Goal: Task Accomplishment & Management: Use online tool/utility

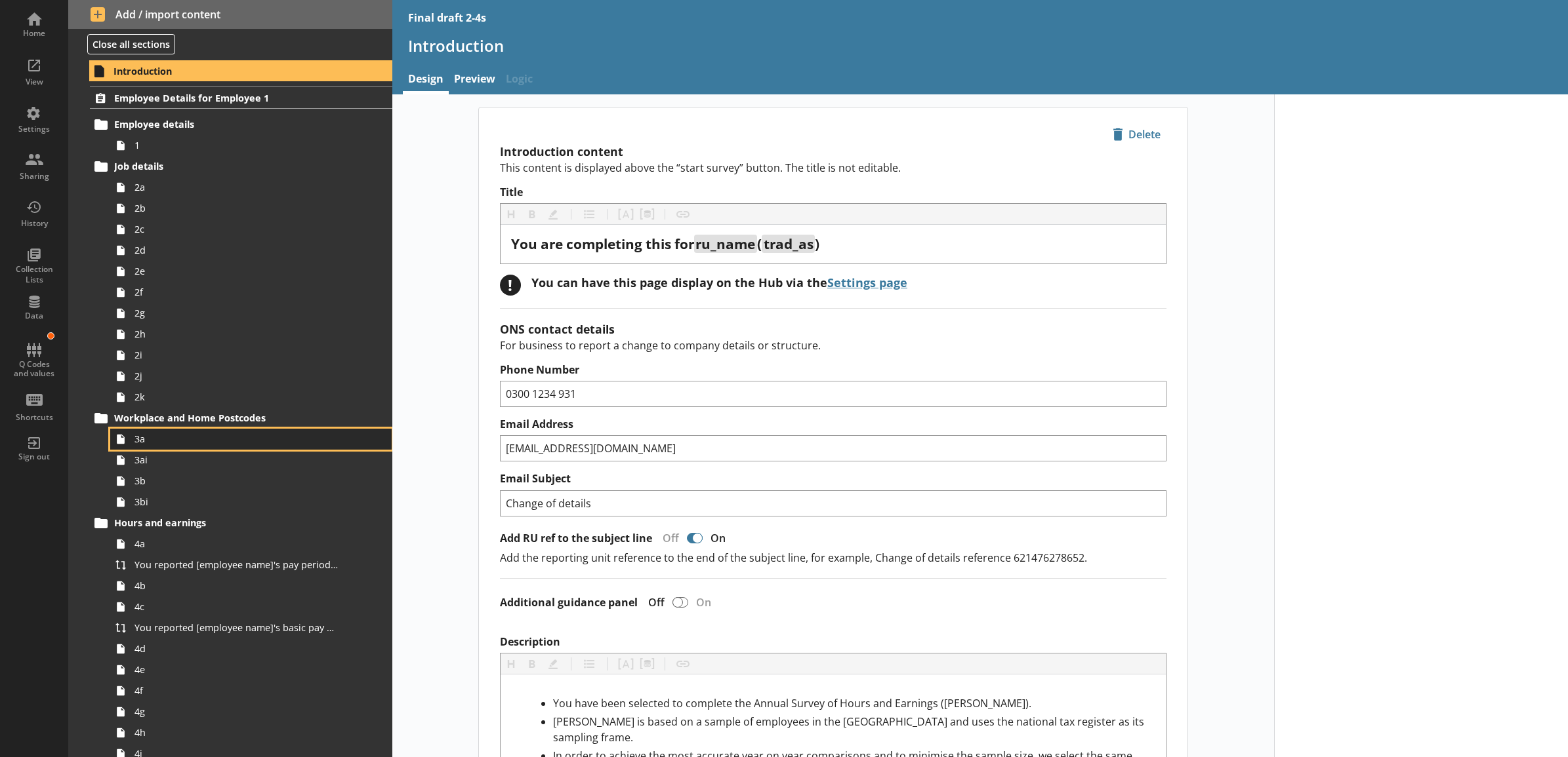
click at [201, 442] on span "3a" at bounding box center [236, 439] width 204 height 12
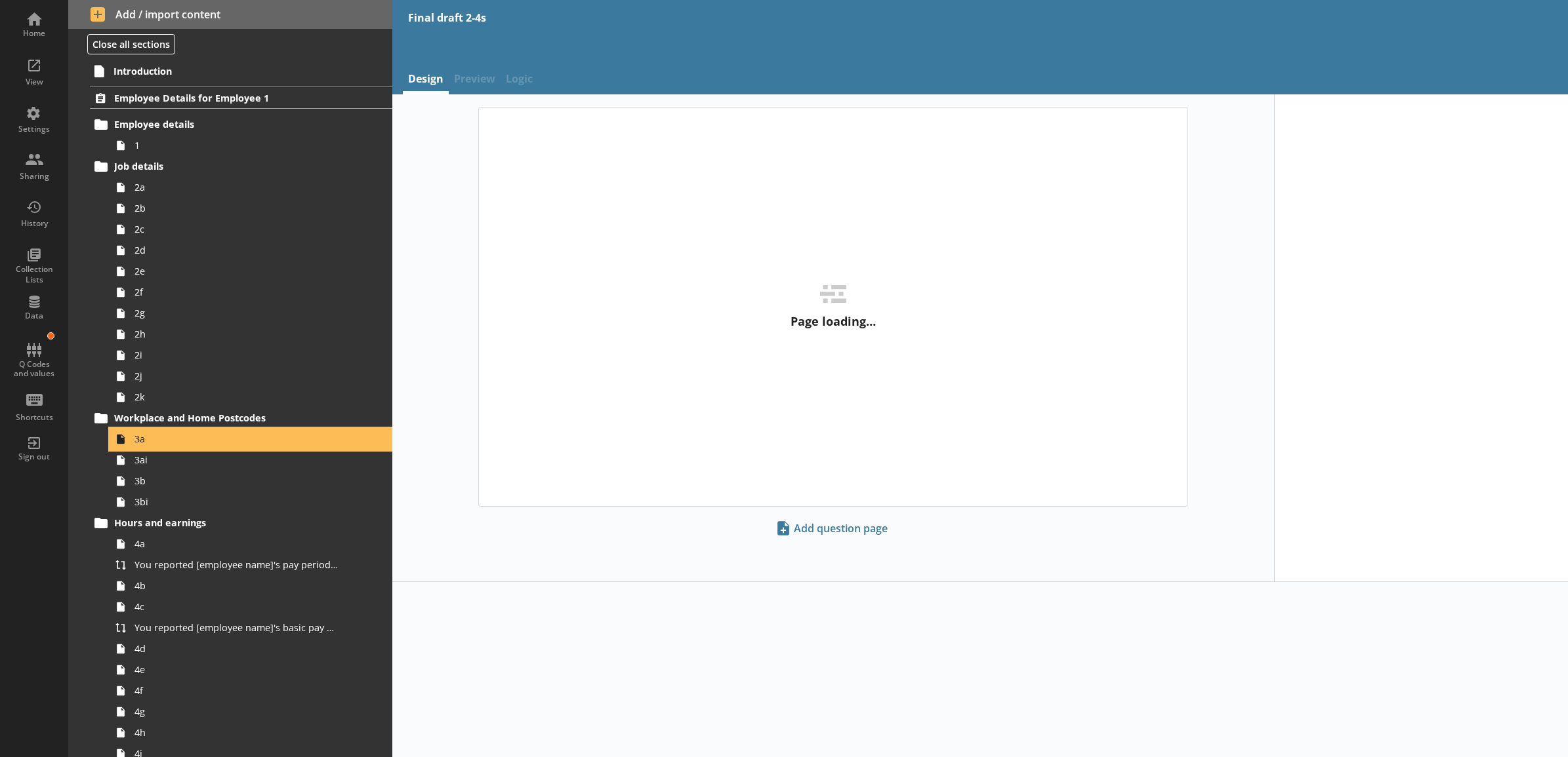
type textarea "x"
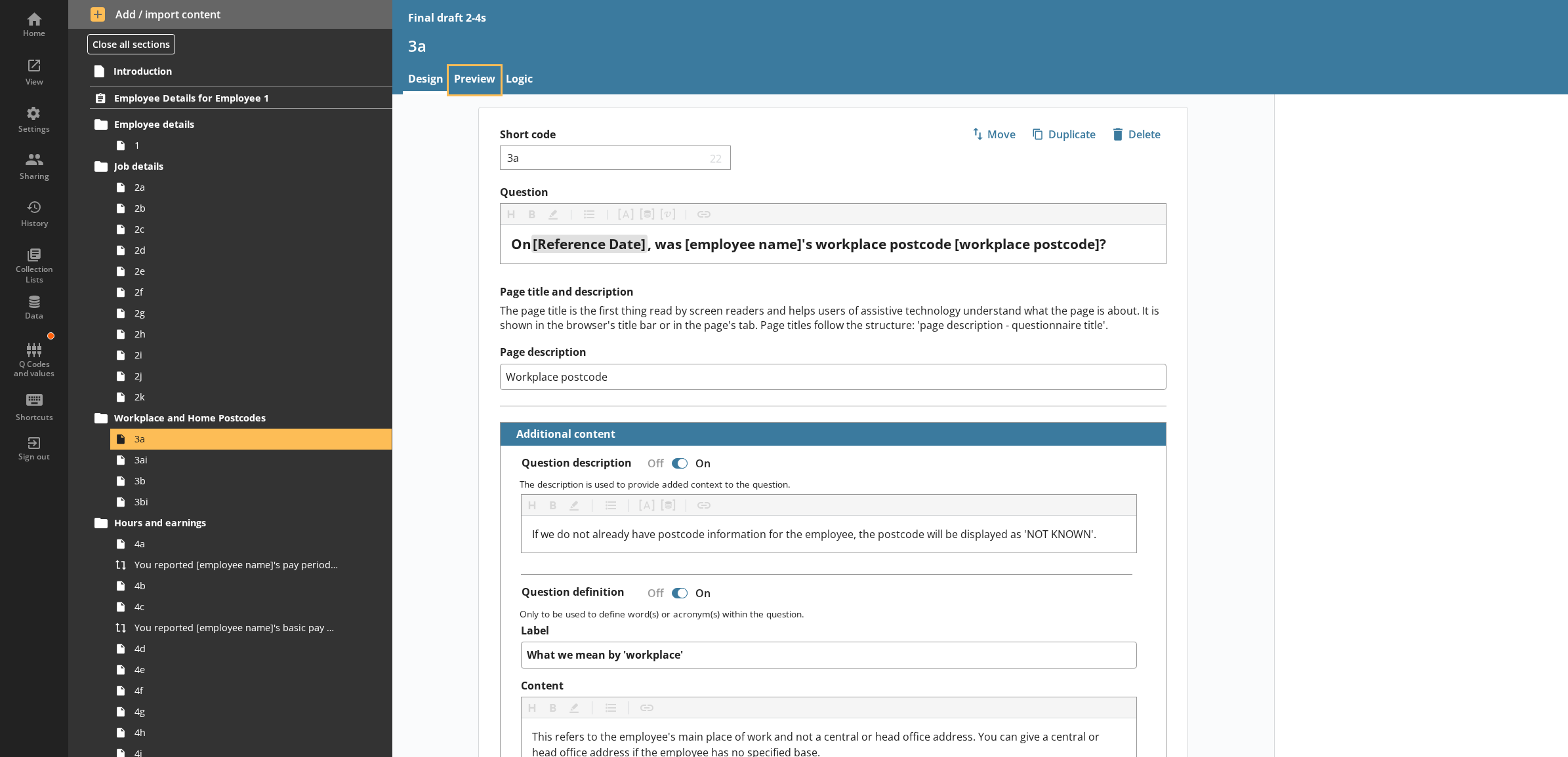
click at [482, 80] on link "Preview" at bounding box center [475, 80] width 52 height 29
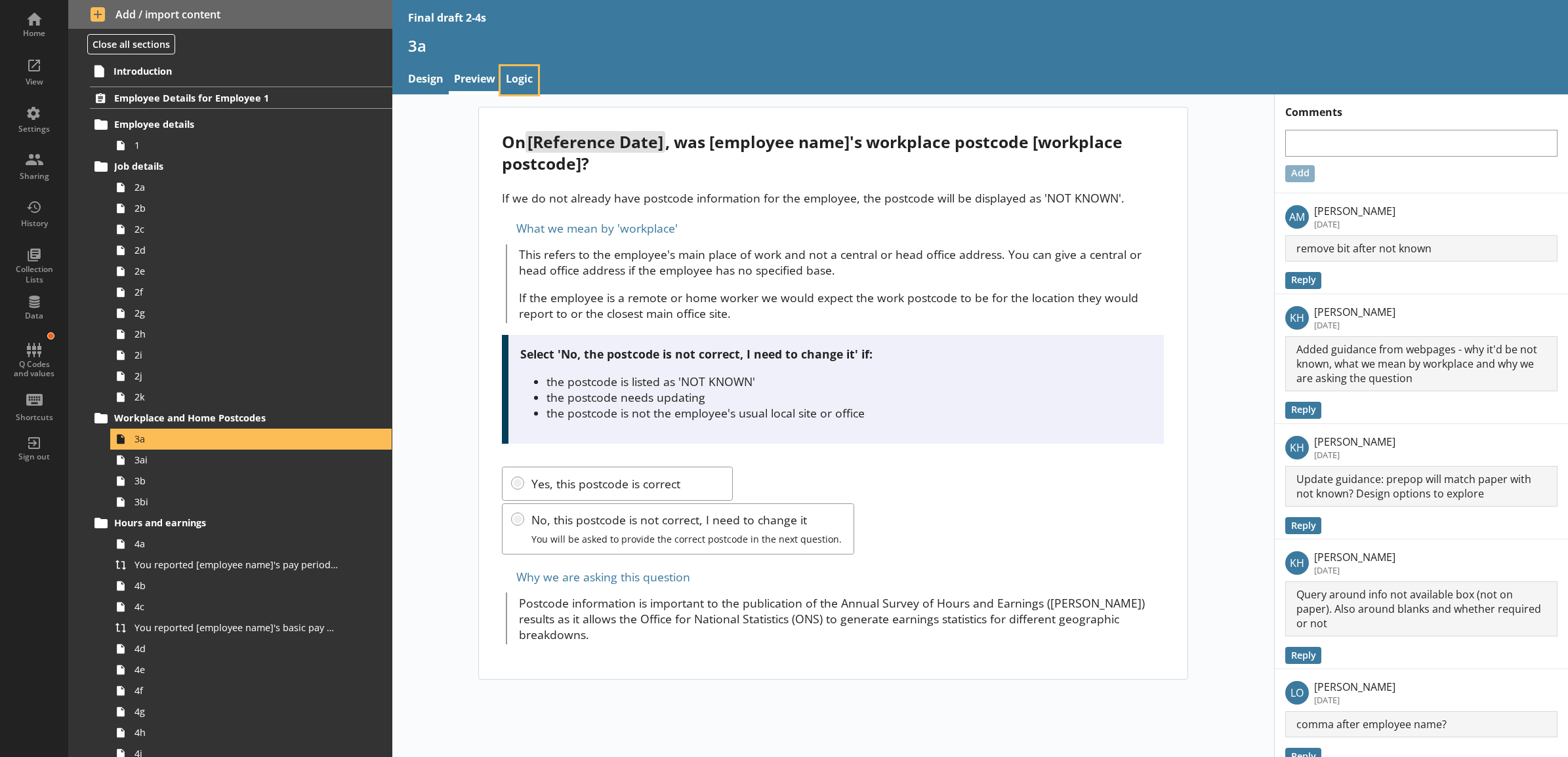
click at [536, 83] on link "Logic" at bounding box center [519, 80] width 37 height 29
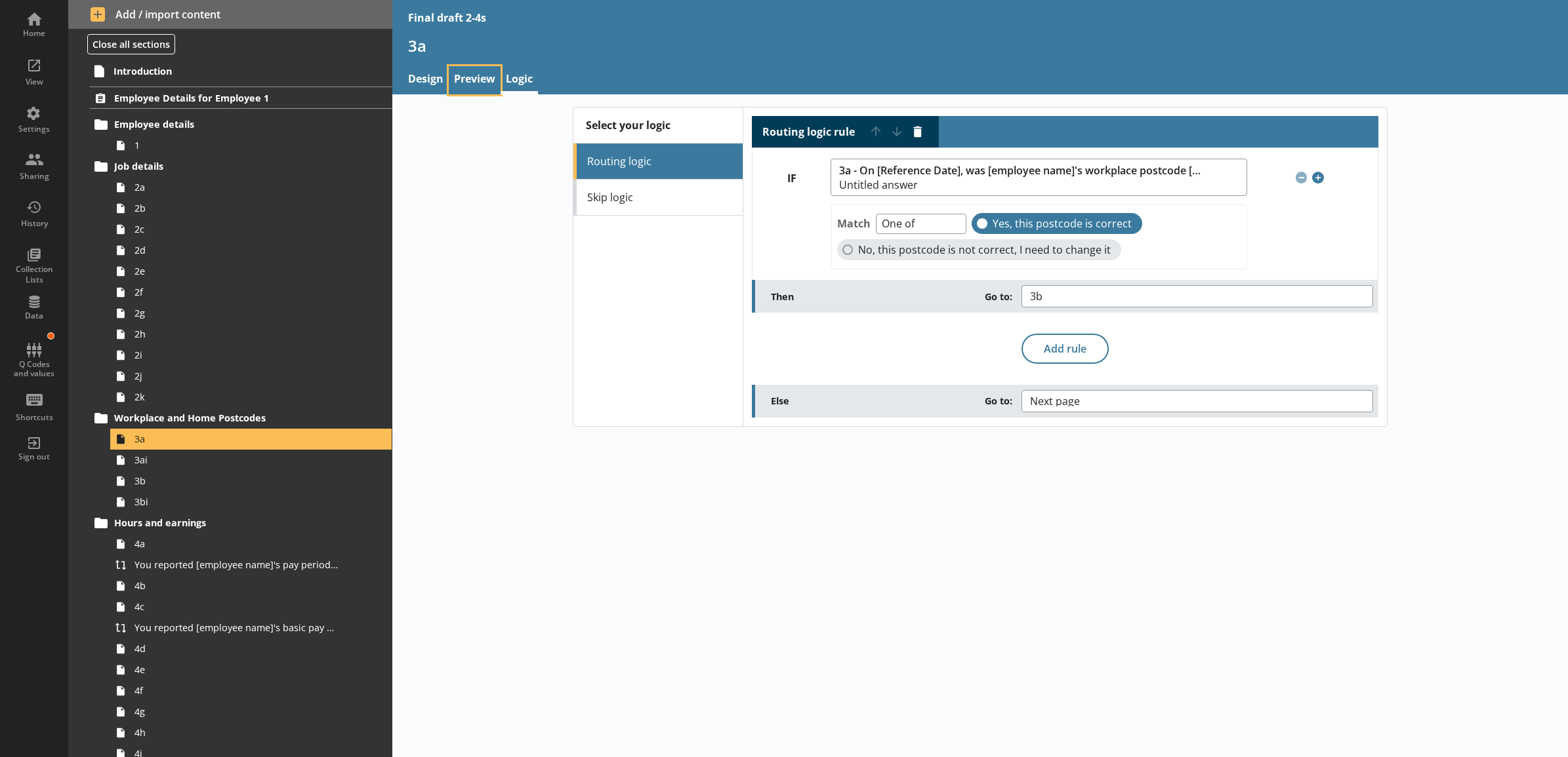
click at [472, 83] on link "Preview" at bounding box center [475, 80] width 52 height 29
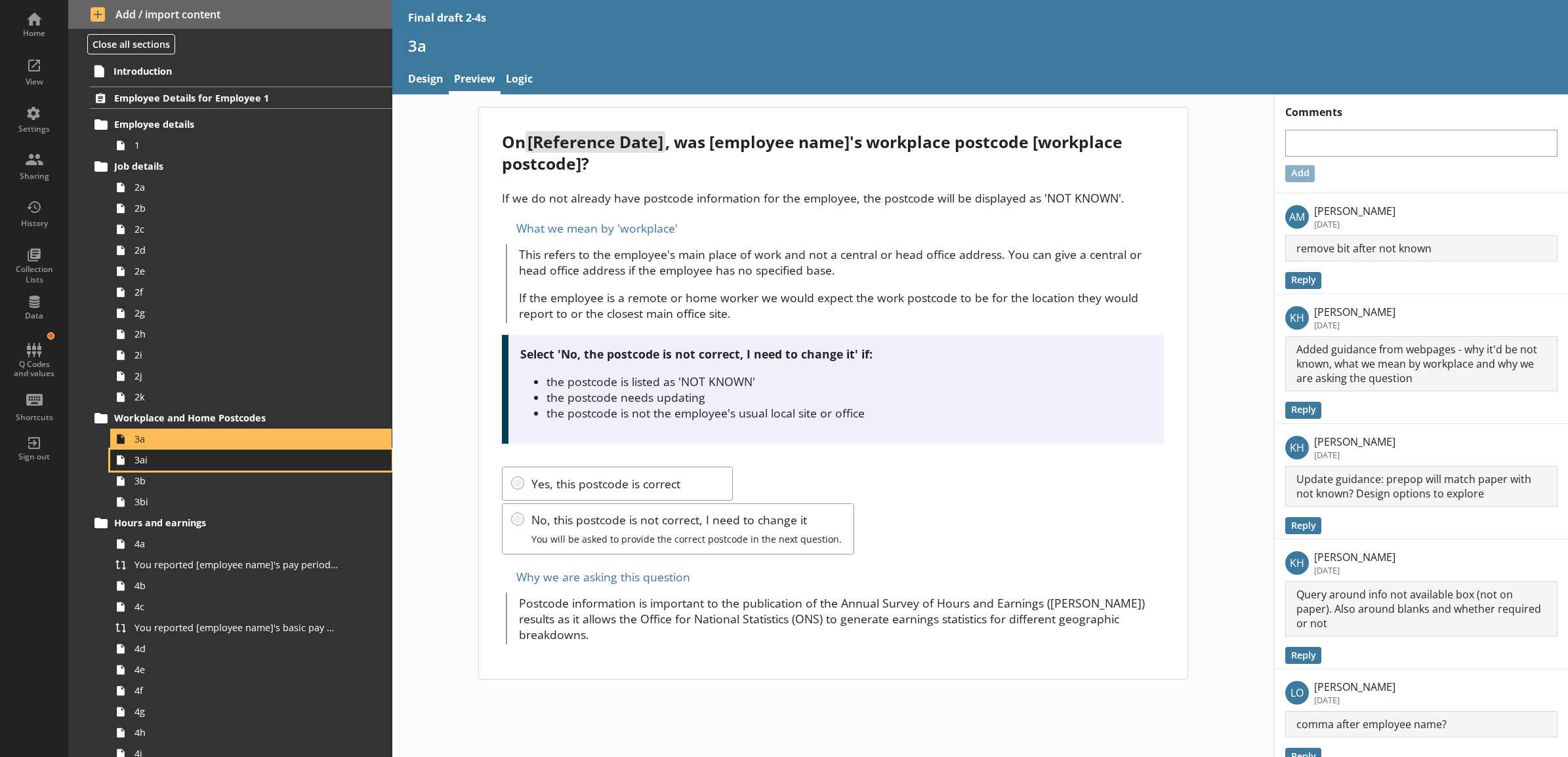
click at [273, 463] on span "3ai" at bounding box center [236, 460] width 204 height 12
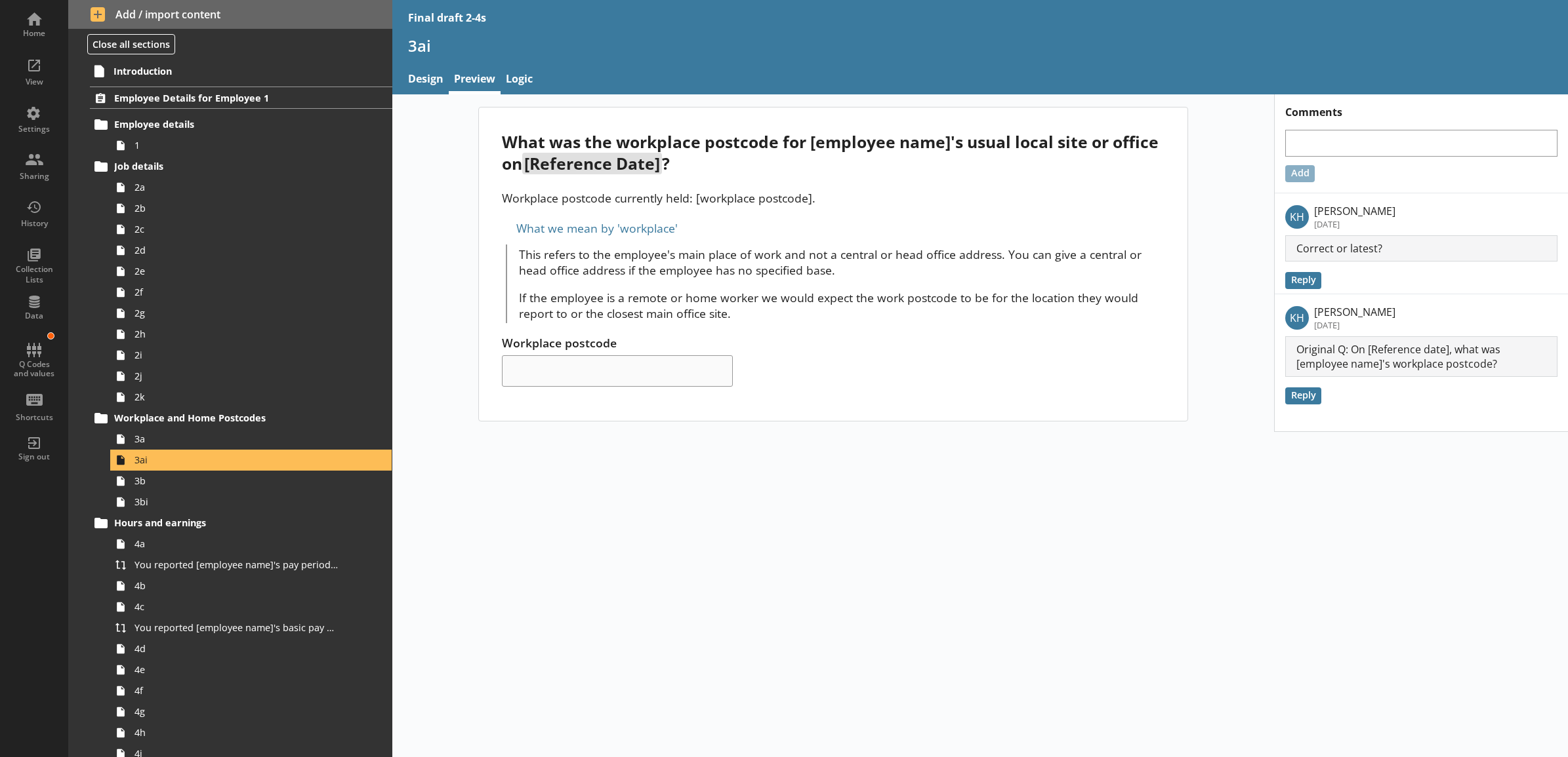
click at [465, 291] on main "What was the workplace postcode for [employee name]'s usual local site or offic…" at bounding box center [833, 264] width 735 height 315
click at [531, 78] on link "Logic" at bounding box center [519, 80] width 37 height 29
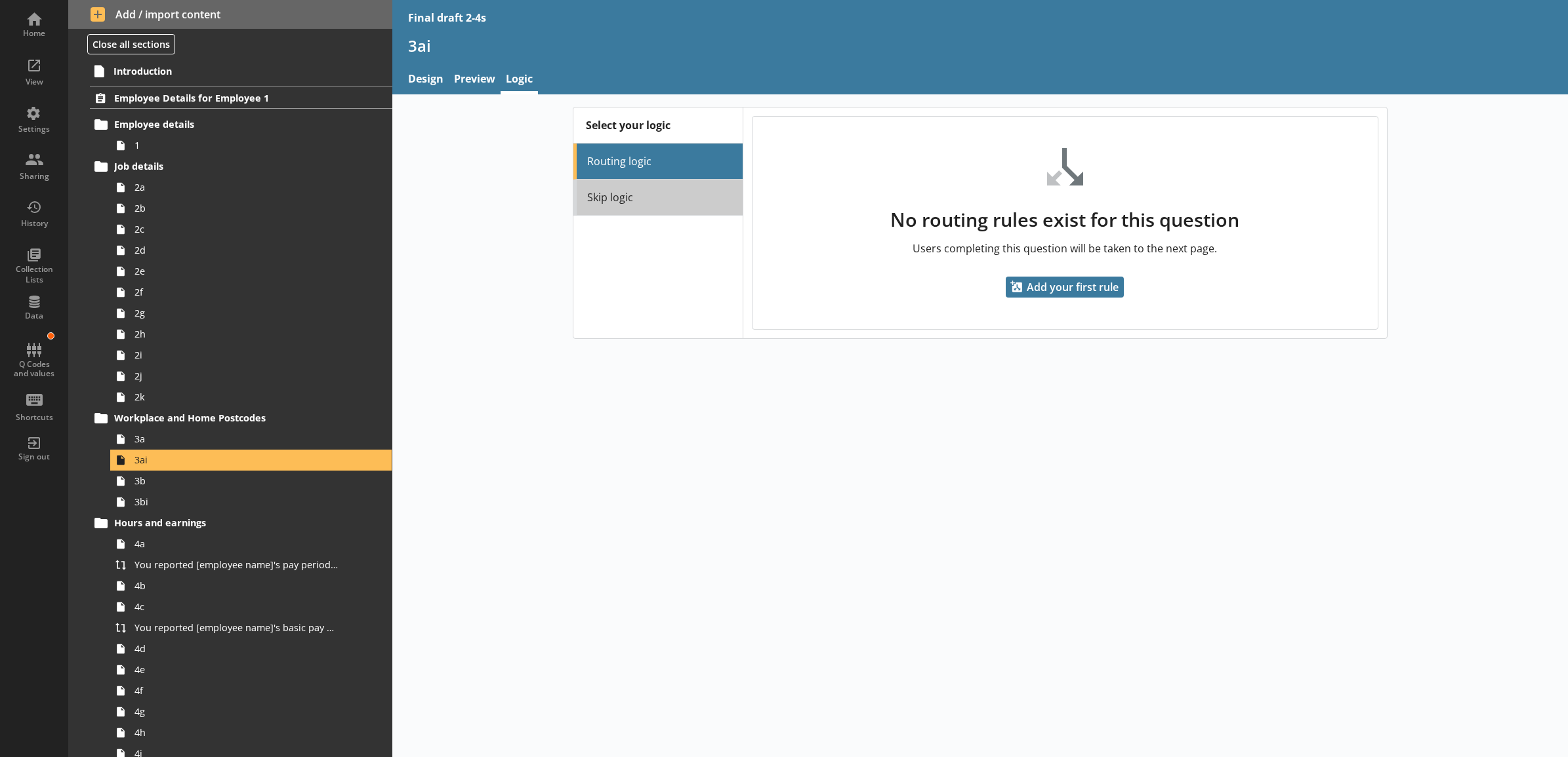
click at [607, 200] on link "Skip logic" at bounding box center [657, 198] width 169 height 36
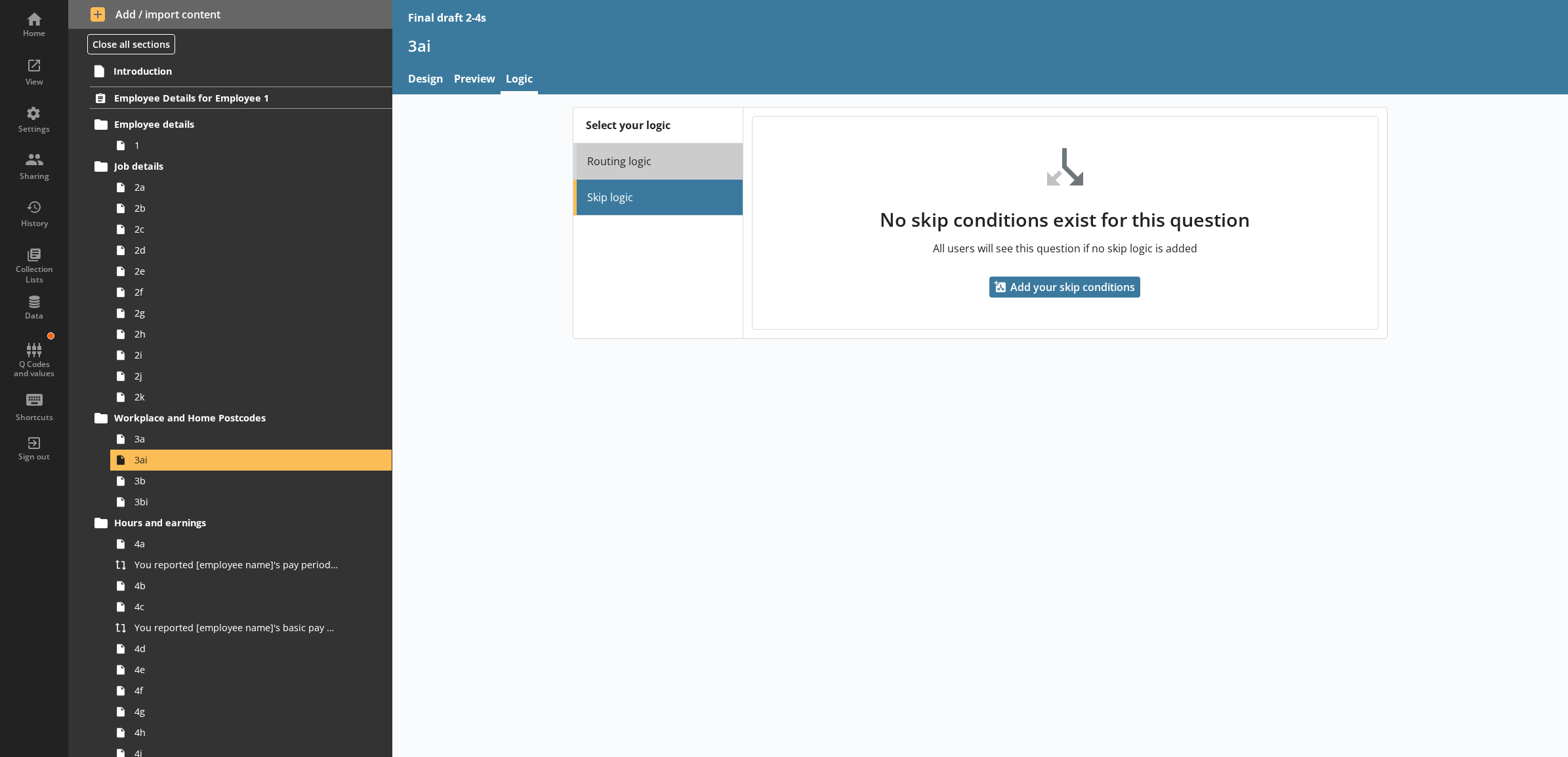
click at [615, 164] on link "Routing logic" at bounding box center [657, 162] width 169 height 36
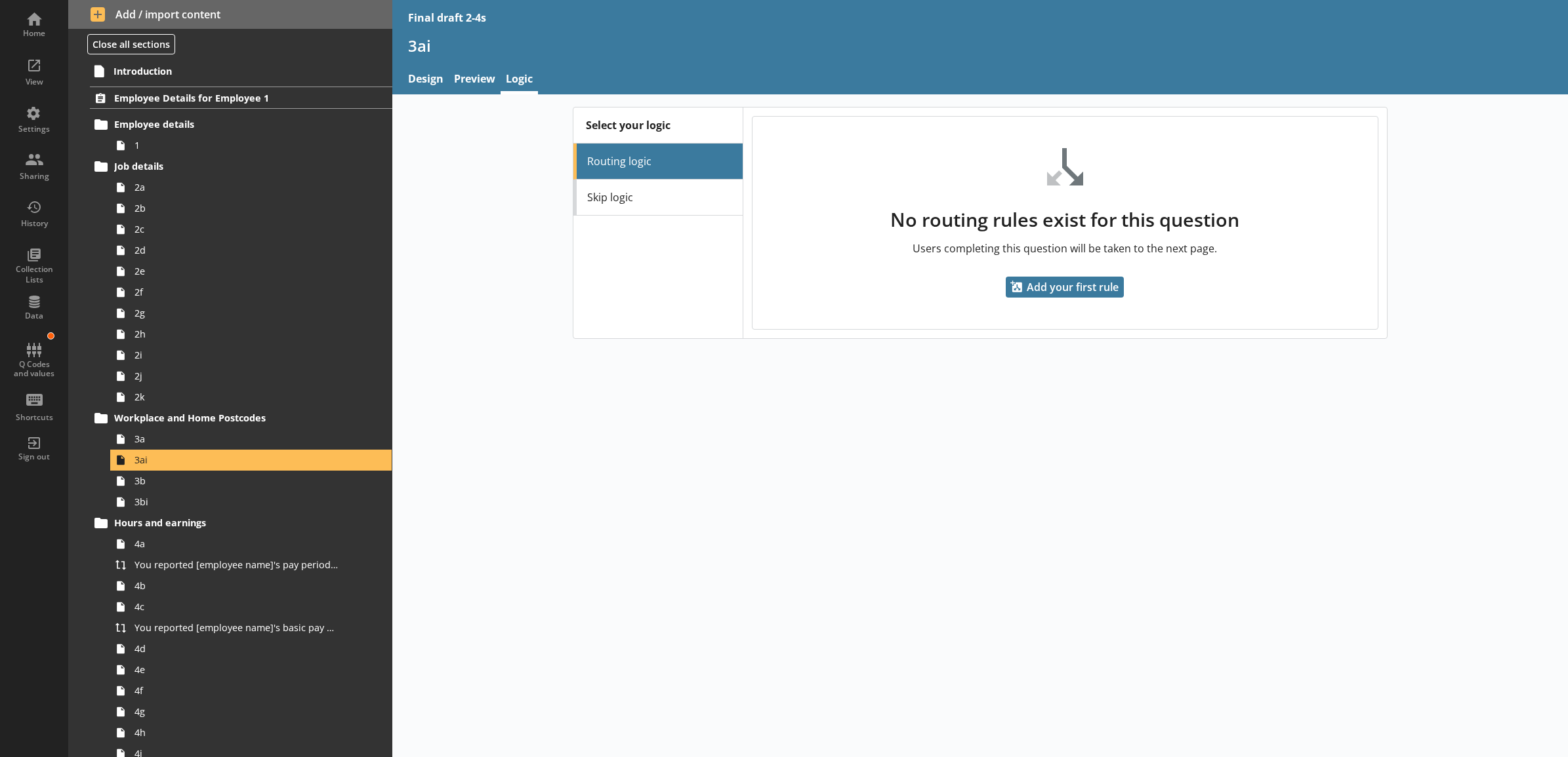
click at [465, 145] on div "Select your logic Routing logic Skip logic No routing rules exist for this ques…" at bounding box center [981, 222] width 1176 height 232
click at [466, 87] on link "Preview" at bounding box center [475, 80] width 52 height 29
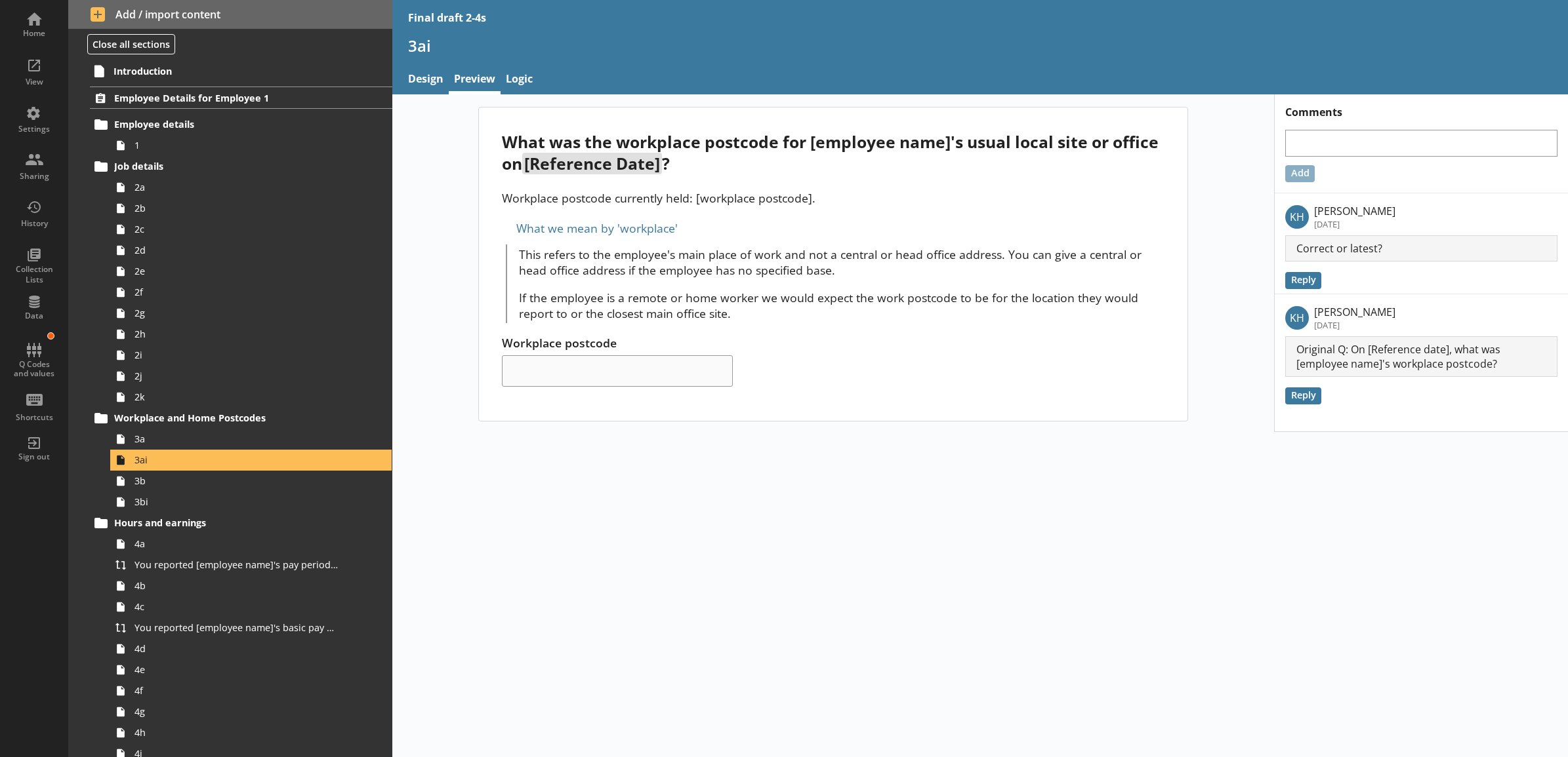
click at [437, 194] on div "What was the workplace postcode for [employee name]'s usual local site or offic…" at bounding box center [833, 264] width 882 height 315
click at [287, 497] on span "3bi" at bounding box center [236, 501] width 204 height 12
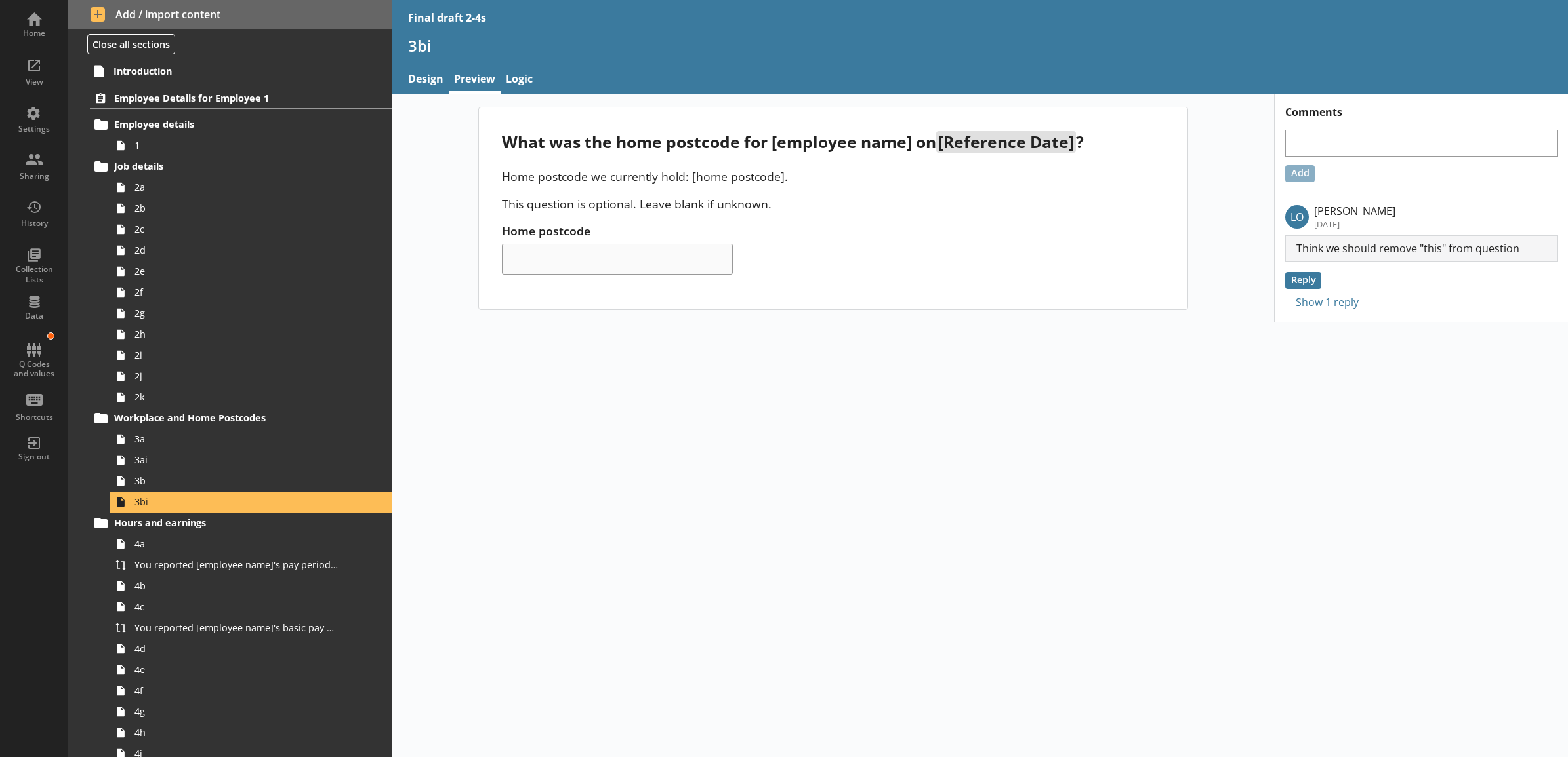
click at [428, 215] on div "What was the home postcode for [employee name] on [Reference Date] ? Home postc…" at bounding box center [833, 209] width 882 height 203
